Goal: Task Accomplishment & Management: Use online tool/utility

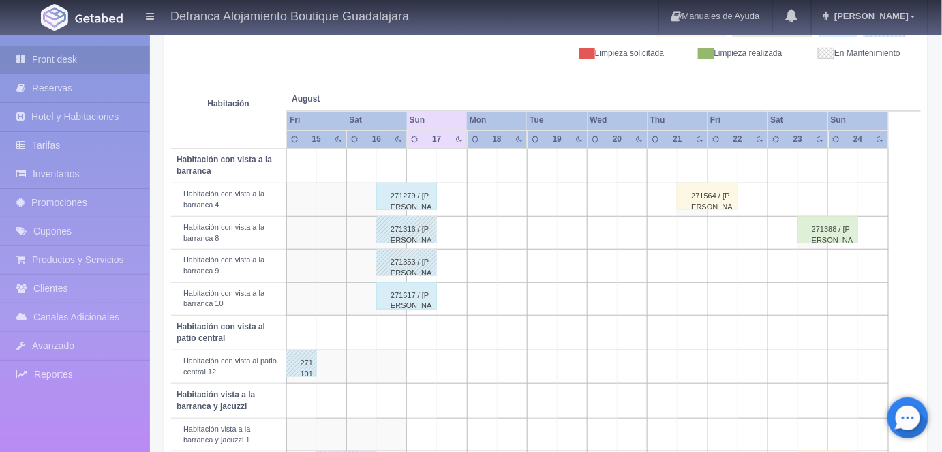
scroll to position [194, 0]
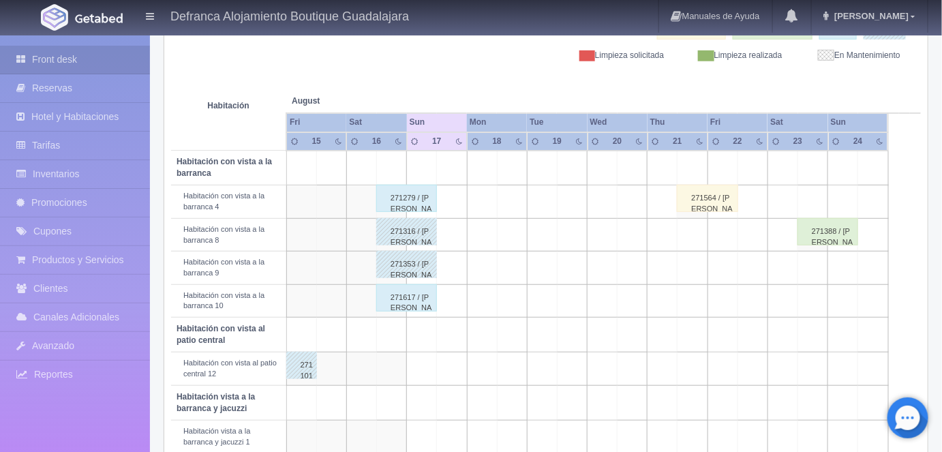
click at [406, 198] on div "271279 / Juan Llera" at bounding box center [406, 198] width 61 height 27
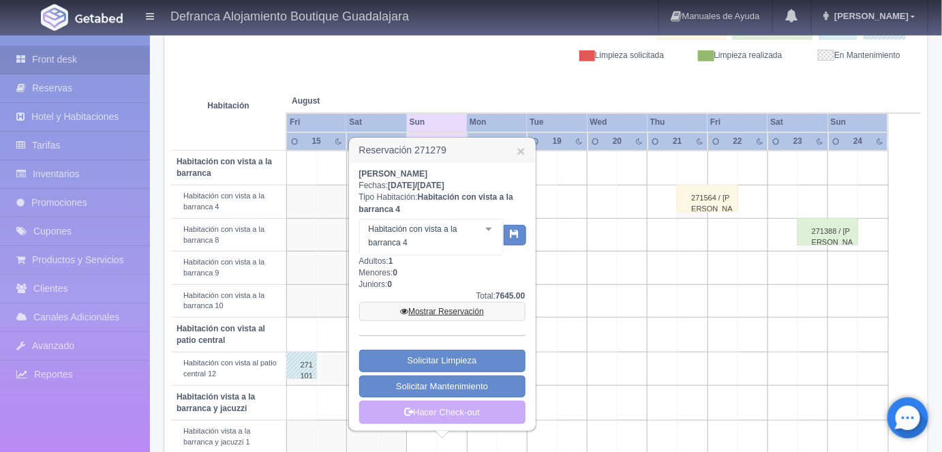
click at [436, 305] on link "Mostrar Reservación" at bounding box center [442, 311] width 166 height 19
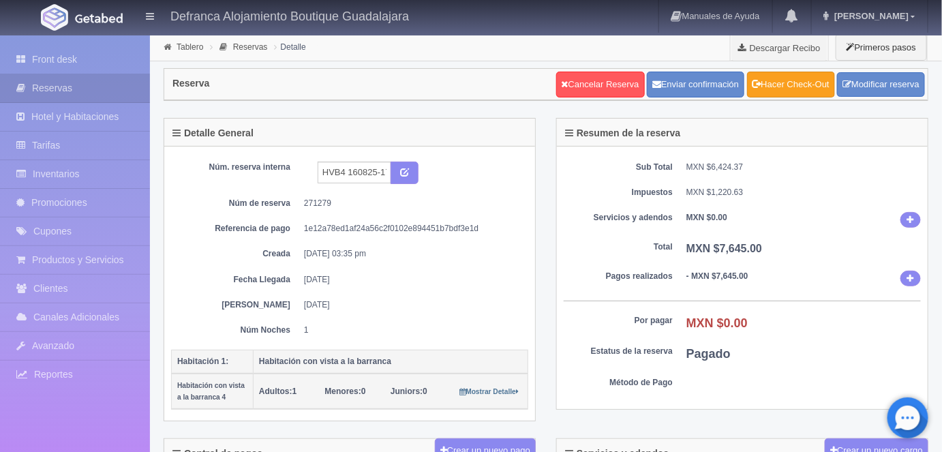
click at [800, 94] on link "Hacer Check-Out" at bounding box center [791, 85] width 88 height 26
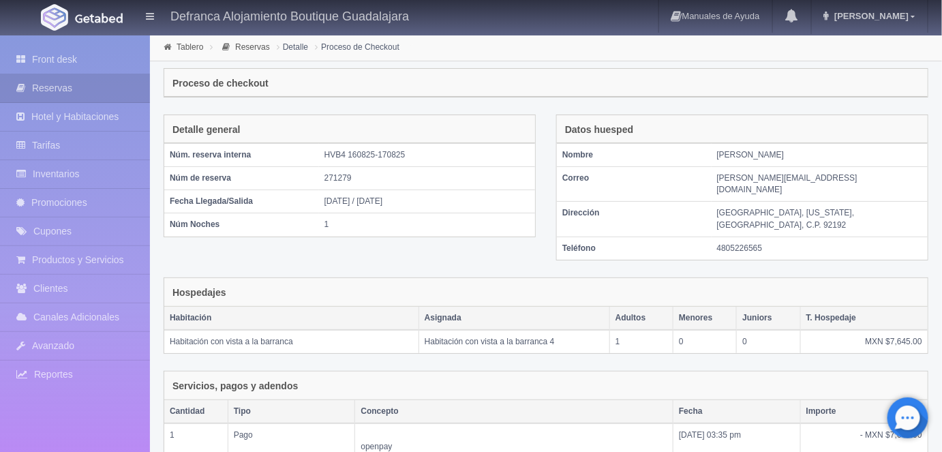
scroll to position [210, 0]
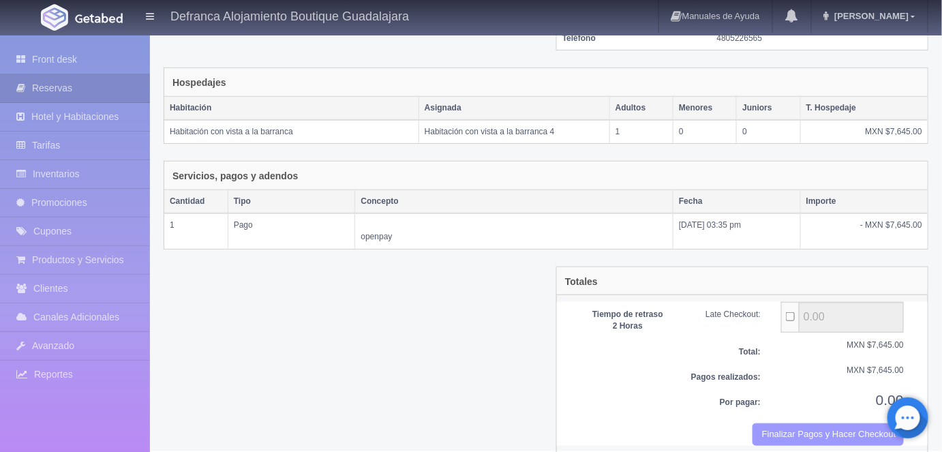
click at [798, 423] on button "Finalizar Pagos y Hacer Checkout" at bounding box center [828, 434] width 151 height 22
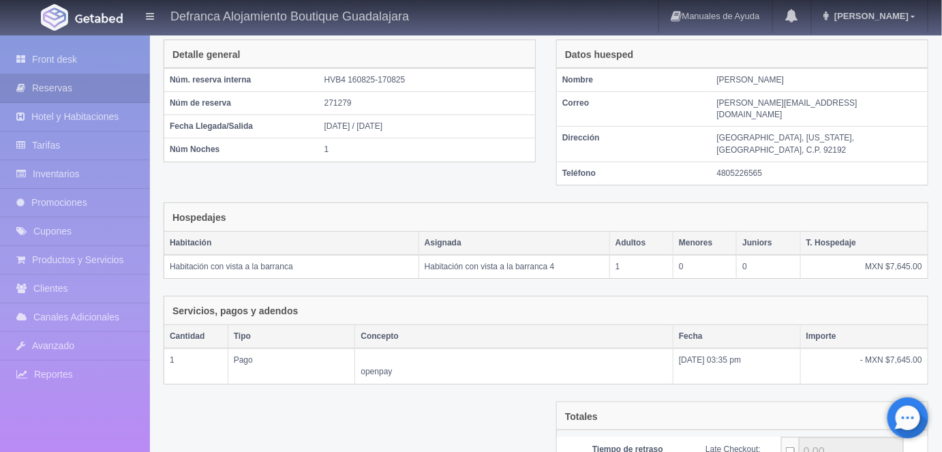
scroll to position [0, 0]
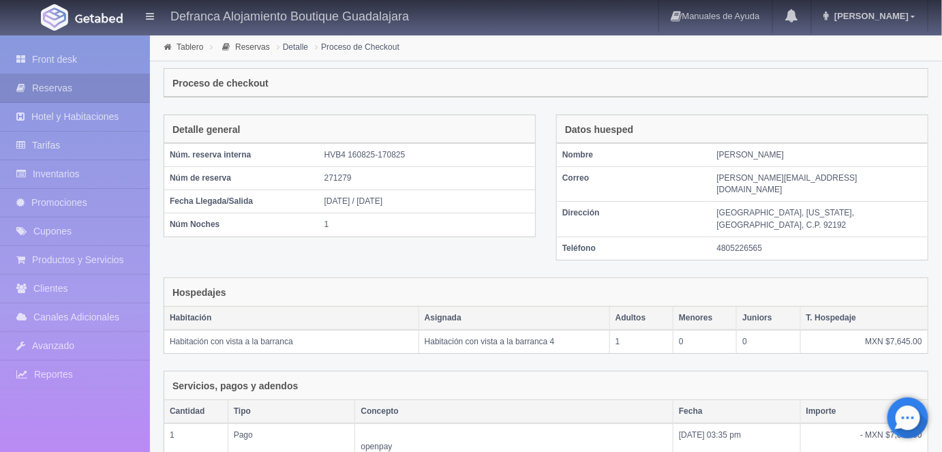
click at [185, 44] on link "Tablero" at bounding box center [190, 47] width 27 height 10
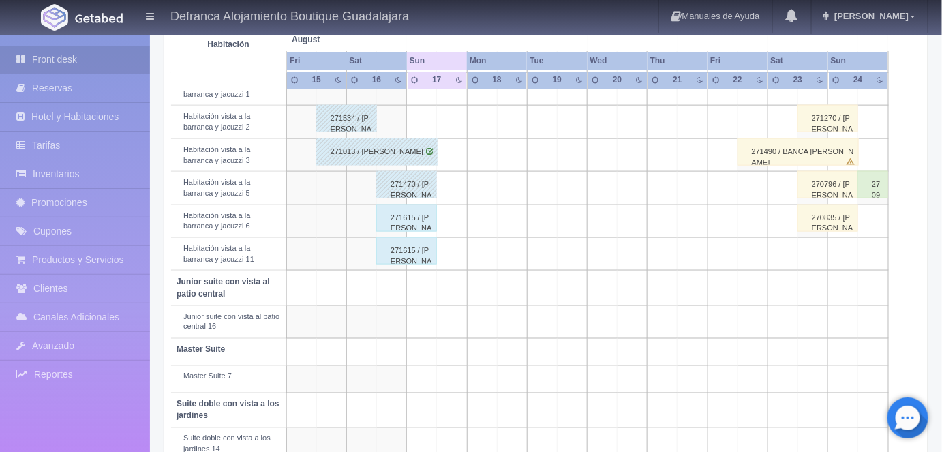
scroll to position [545, 0]
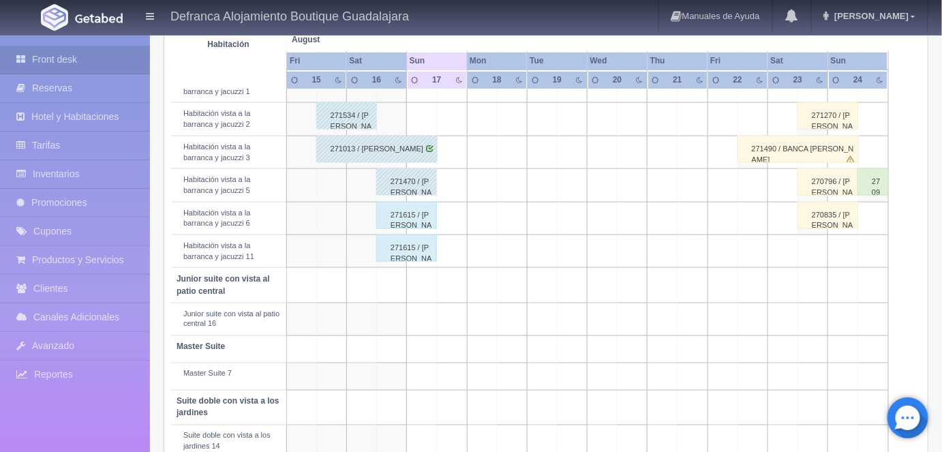
click at [399, 249] on div "271615 / ERIKA MELGOZA GUTIÉRREZ" at bounding box center [406, 247] width 61 height 27
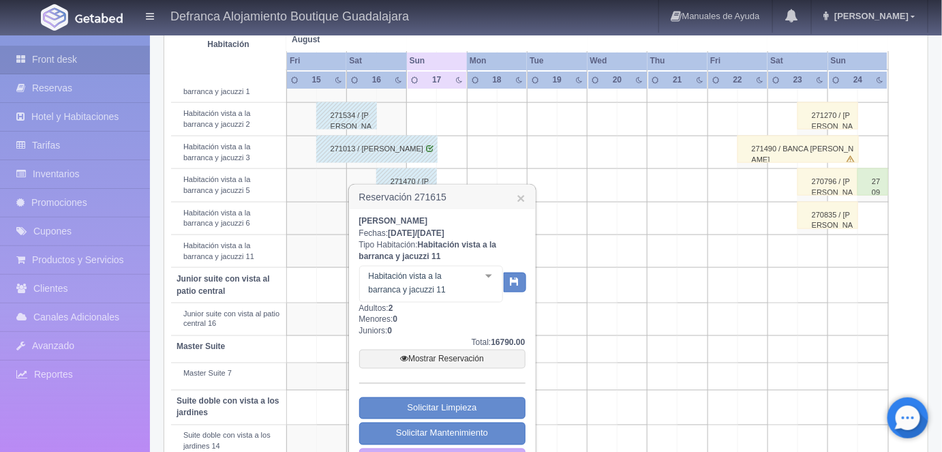
click at [519, 196] on link "×" at bounding box center [521, 198] width 8 height 14
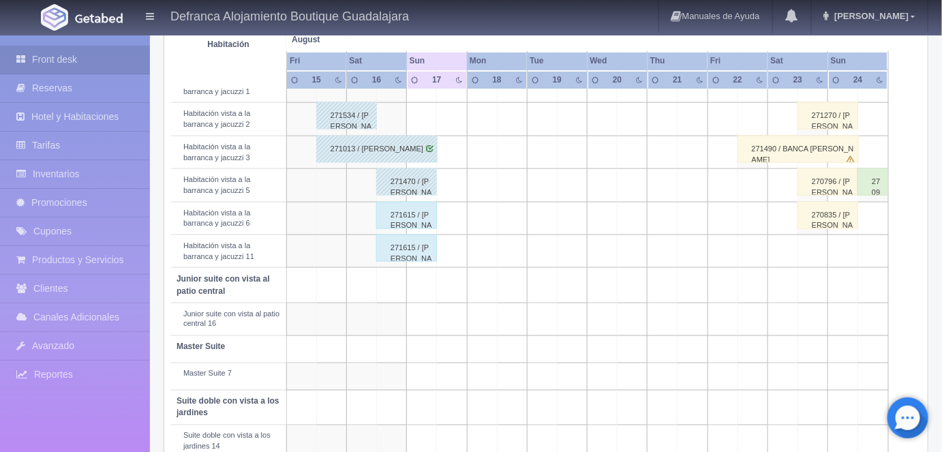
click at [407, 209] on div "271615 / [PERSON_NAME]" at bounding box center [406, 215] width 61 height 27
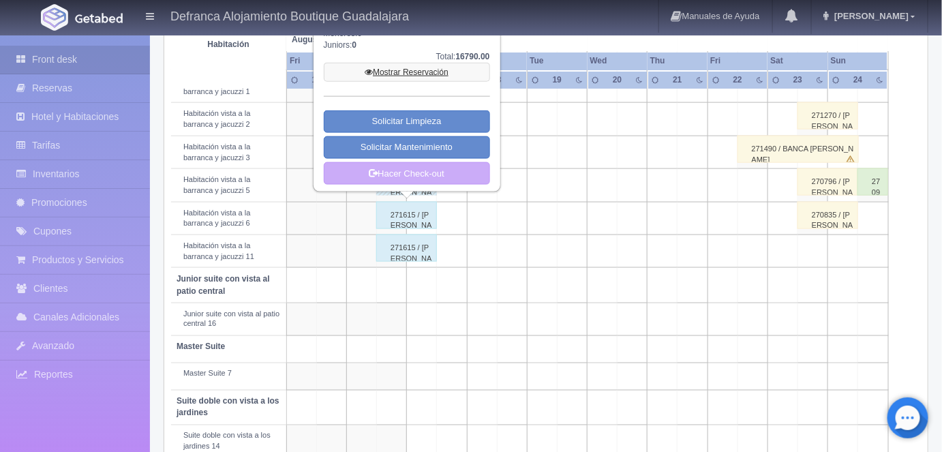
click at [398, 72] on link "Mostrar Reservación" at bounding box center [407, 72] width 166 height 19
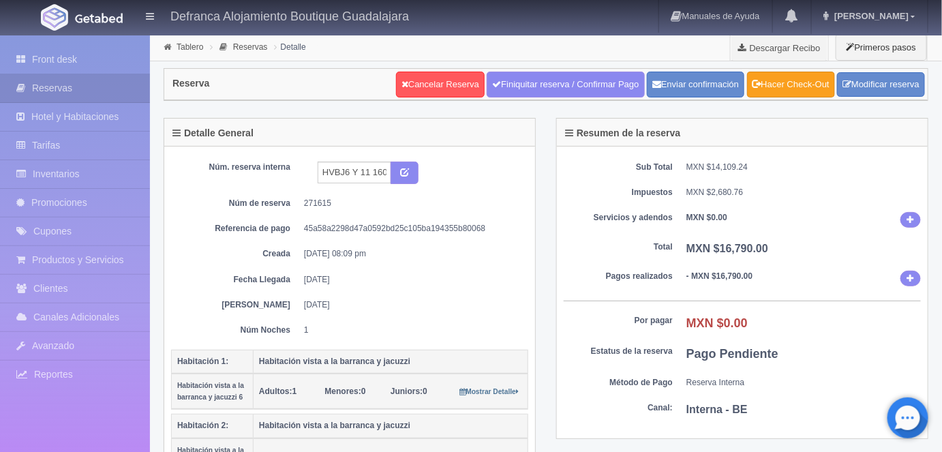
click at [798, 93] on link "Hacer Check-Out" at bounding box center [791, 85] width 88 height 26
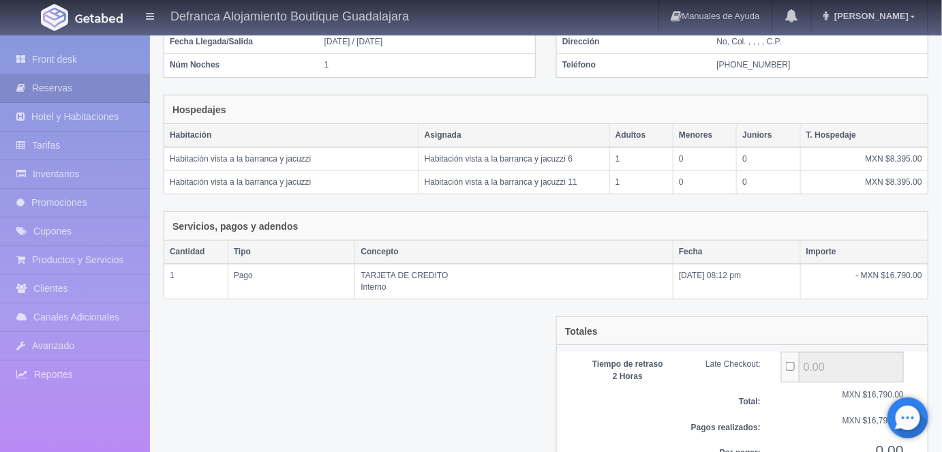
scroll to position [222, 0]
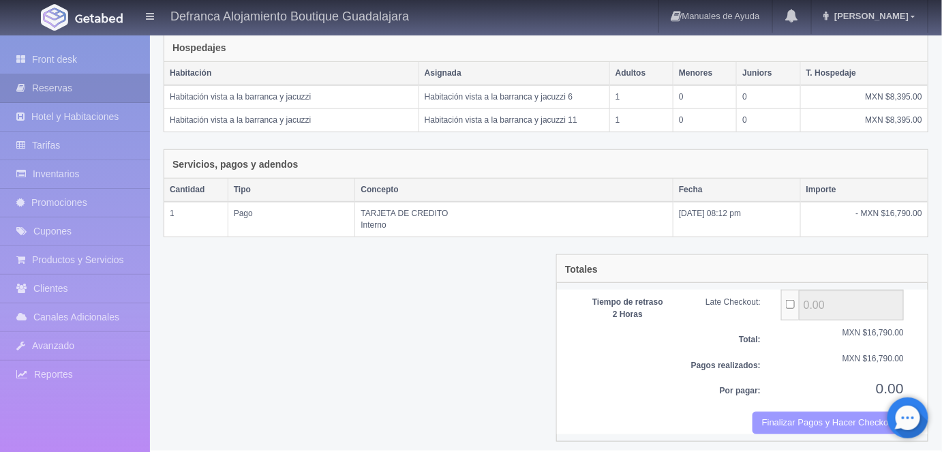
click at [787, 427] on button "Finalizar Pagos y Hacer Checkout" at bounding box center [828, 423] width 151 height 22
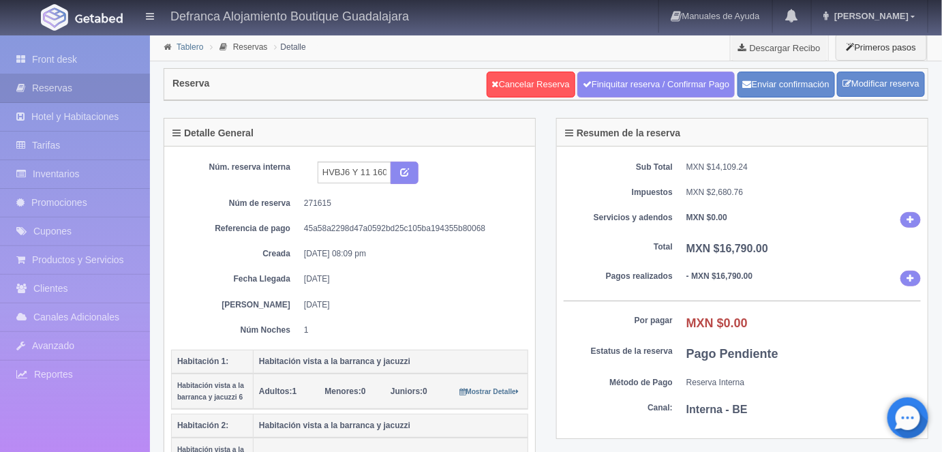
click at [183, 48] on link "Tablero" at bounding box center [190, 47] width 27 height 10
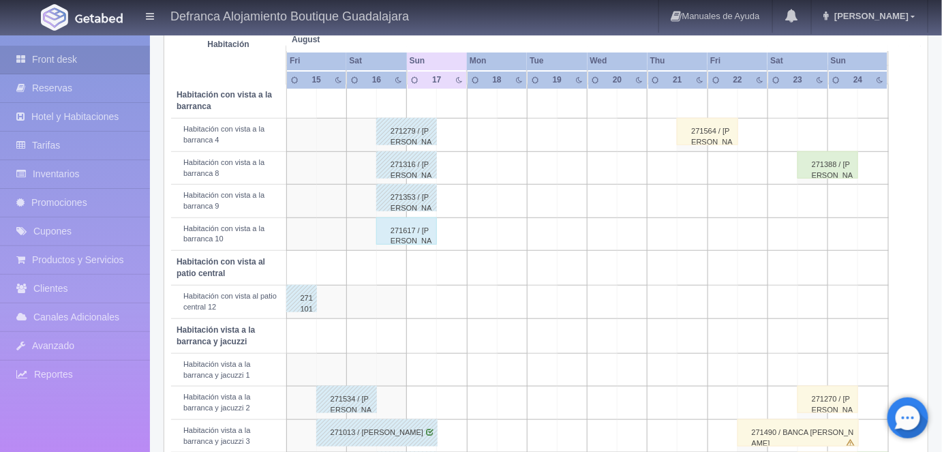
scroll to position [247, 0]
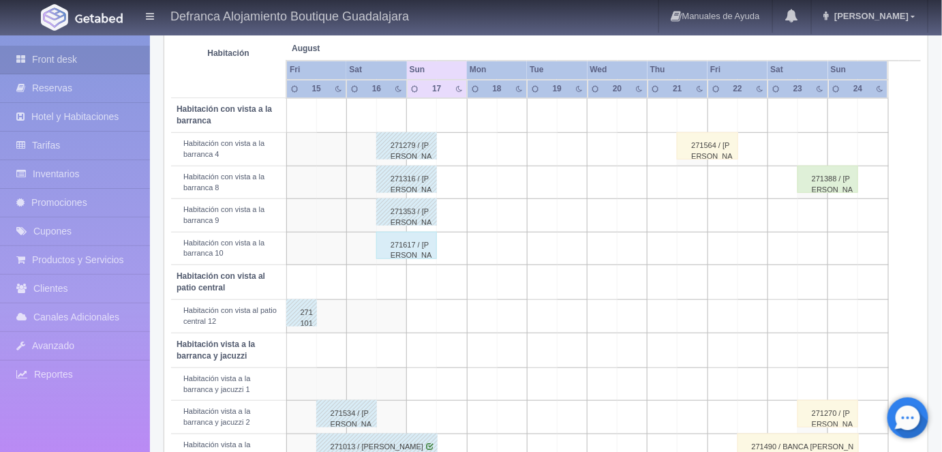
click at [413, 249] on div "271617 / [PERSON_NAME]" at bounding box center [406, 245] width 61 height 27
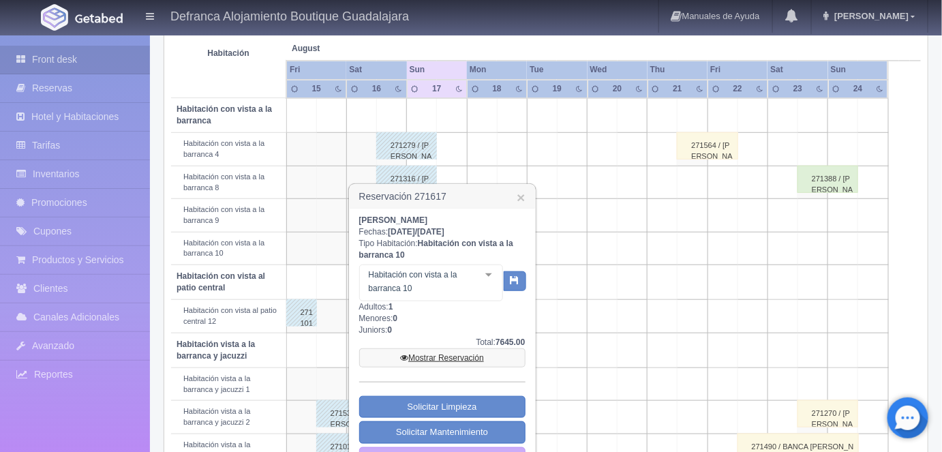
click at [427, 356] on link "Mostrar Reservación" at bounding box center [442, 357] width 166 height 19
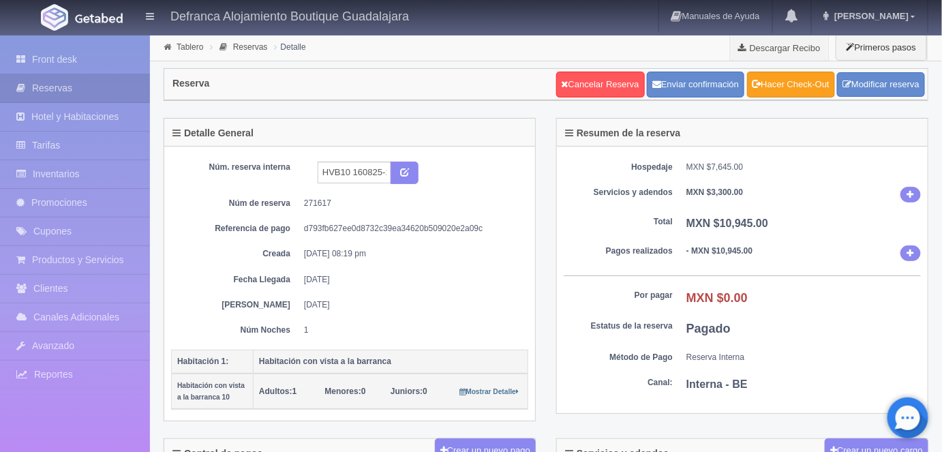
click at [772, 84] on link "Hacer Check-Out" at bounding box center [791, 85] width 88 height 26
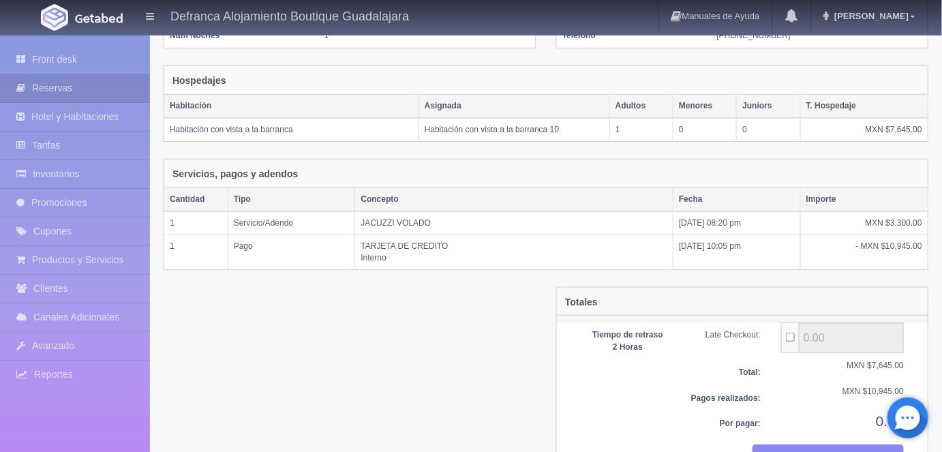
scroll to position [222, 0]
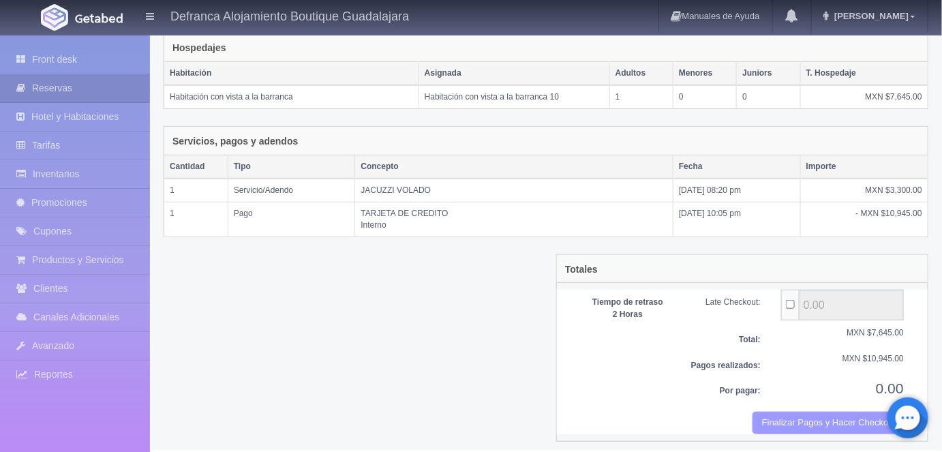
click at [789, 414] on button "Finalizar Pagos y Hacer Checkout" at bounding box center [828, 423] width 151 height 22
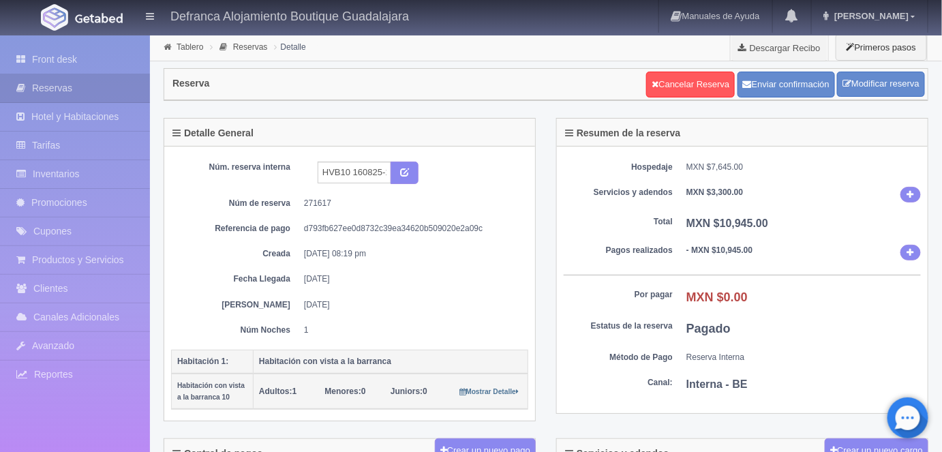
click at [185, 47] on link "Tablero" at bounding box center [190, 47] width 27 height 10
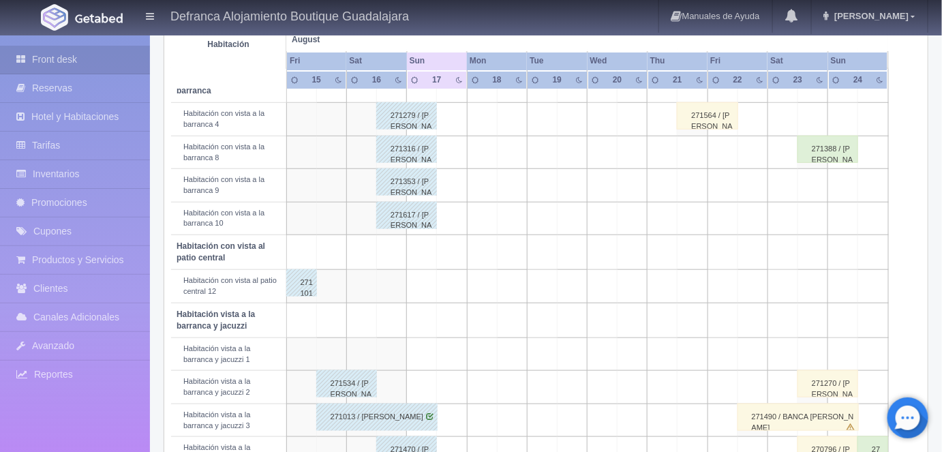
scroll to position [272, 0]
